Goal: Task Accomplishment & Management: Use online tool/utility

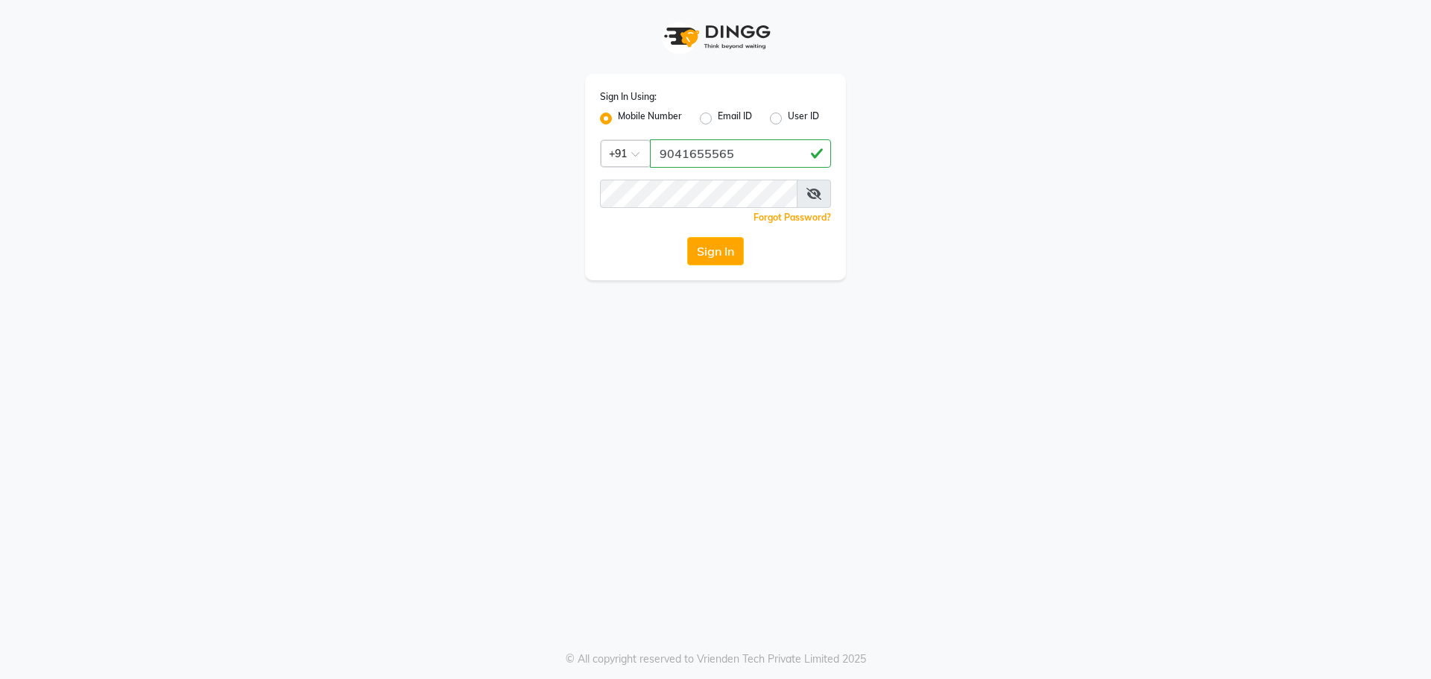
type input "9041655565"
click at [682, 180] on div "Sign In Using: Mobile Number Email ID User ID Country Code × [PHONE_NUMBER] Rem…" at bounding box center [715, 177] width 261 height 207
click at [714, 241] on button "Sign In" at bounding box center [715, 251] width 57 height 28
click at [718, 243] on div "Sign In" at bounding box center [715, 251] width 231 height 28
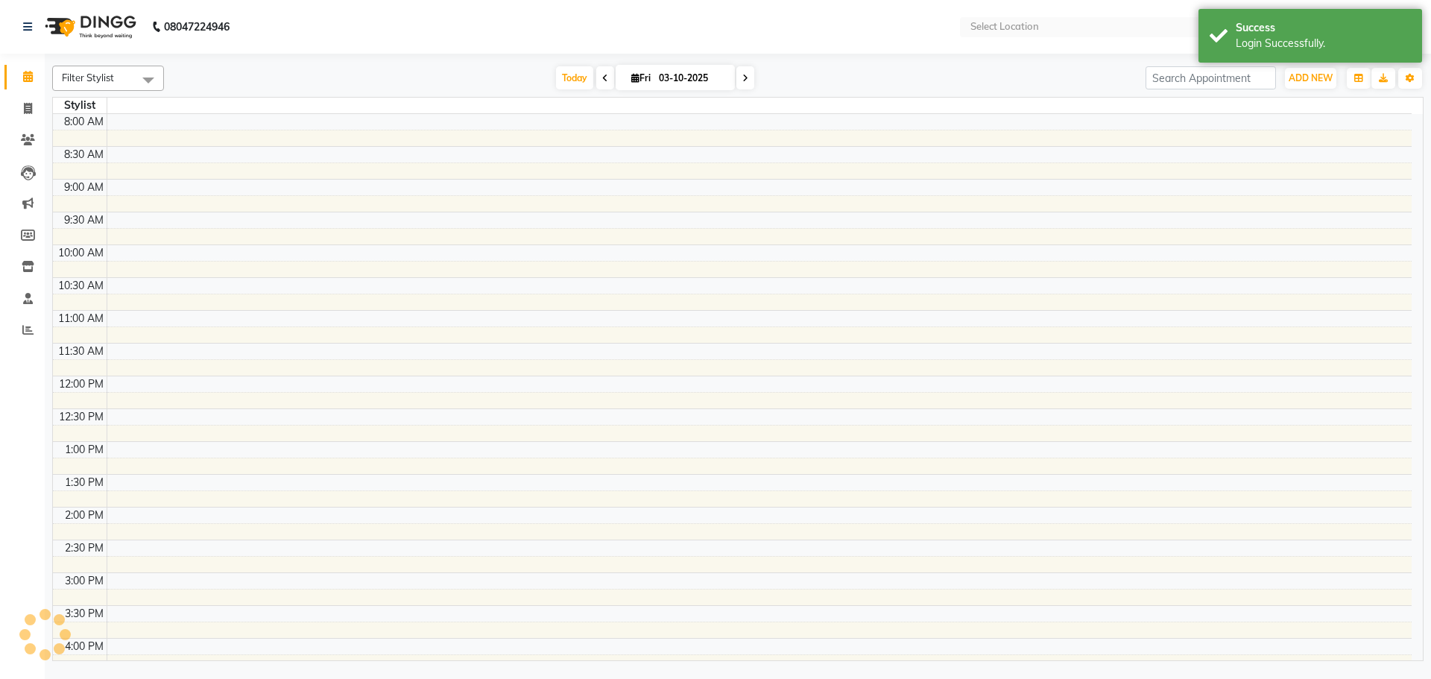
select select "en"
